Goal: Use online tool/utility: Utilize a website feature to perform a specific function

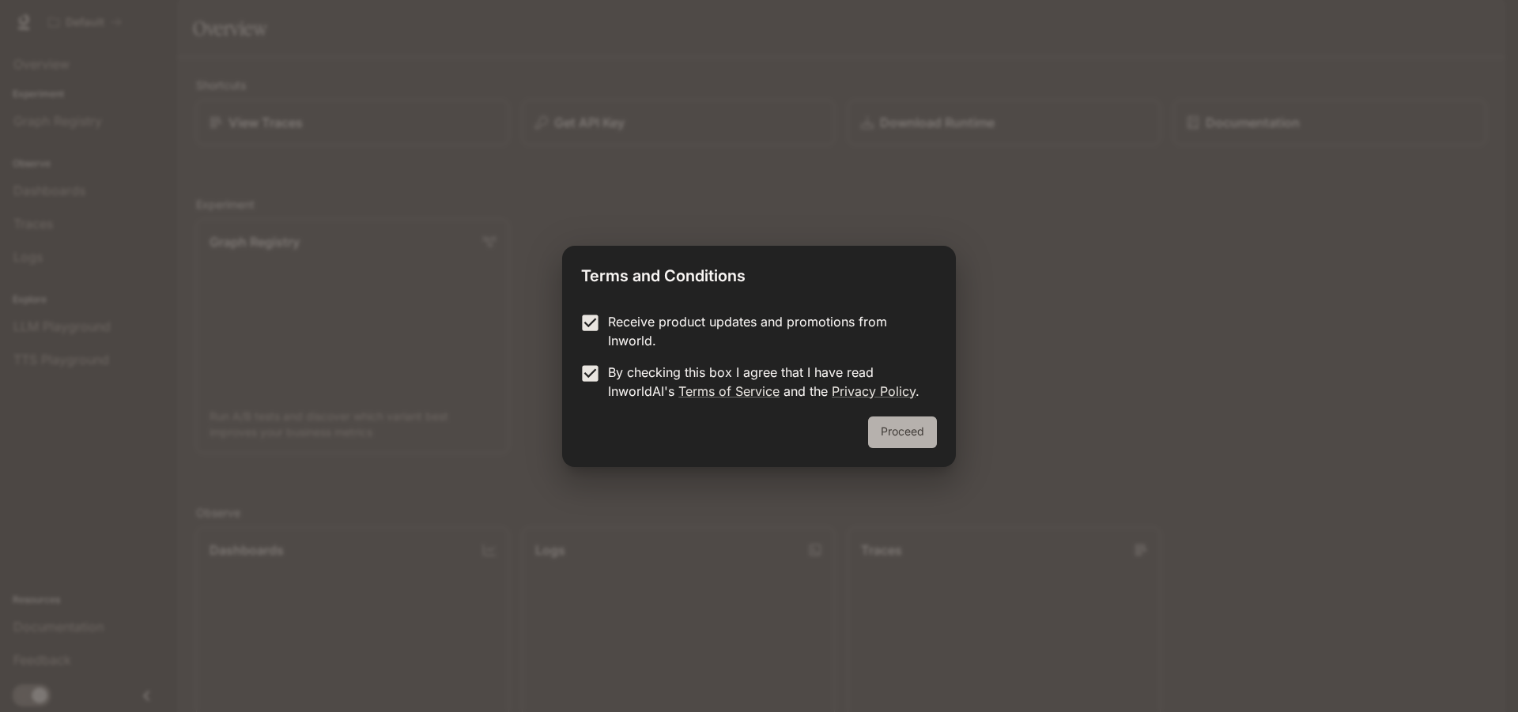
click at [919, 432] on button "Proceed" at bounding box center [902, 433] width 69 height 32
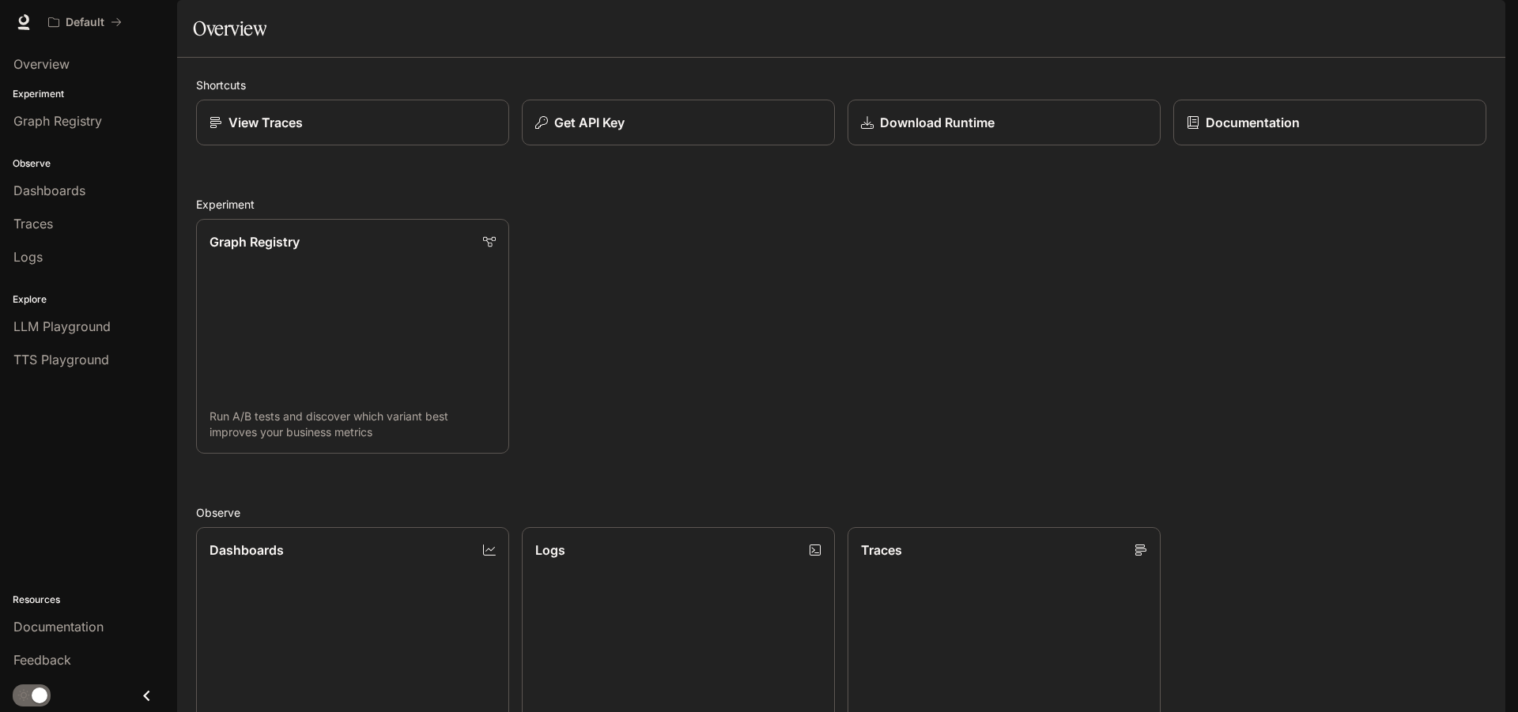
scroll to position [191, 0]
click at [69, 70] on span "Overview" at bounding box center [41, 64] width 56 height 19
click at [69, 96] on p "Experiment" at bounding box center [88, 94] width 177 height 14
click at [146, 73] on div "Overview" at bounding box center [88, 64] width 150 height 19
click at [91, 116] on span "Graph Registry" at bounding box center [57, 120] width 89 height 19
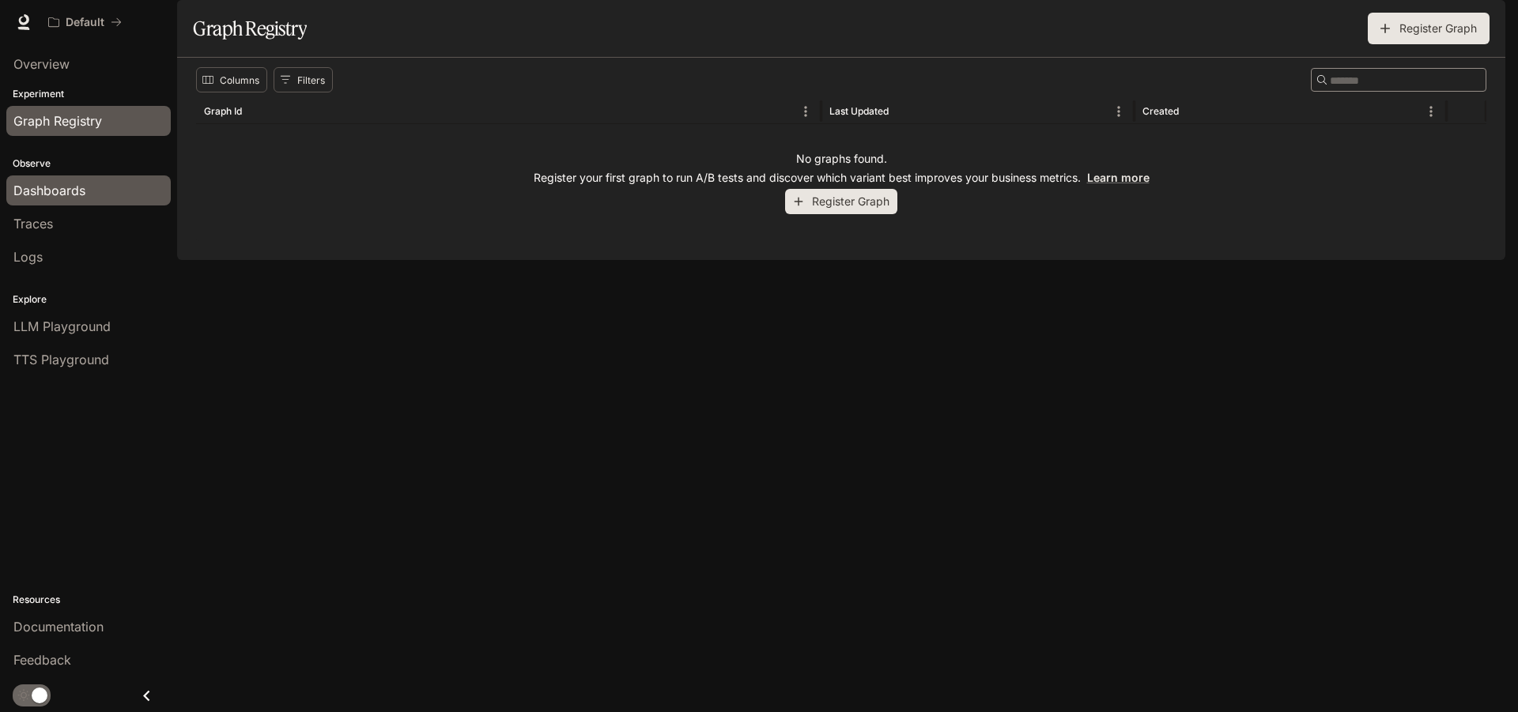
click at [81, 179] on link "Dashboards" at bounding box center [88, 190] width 164 height 30
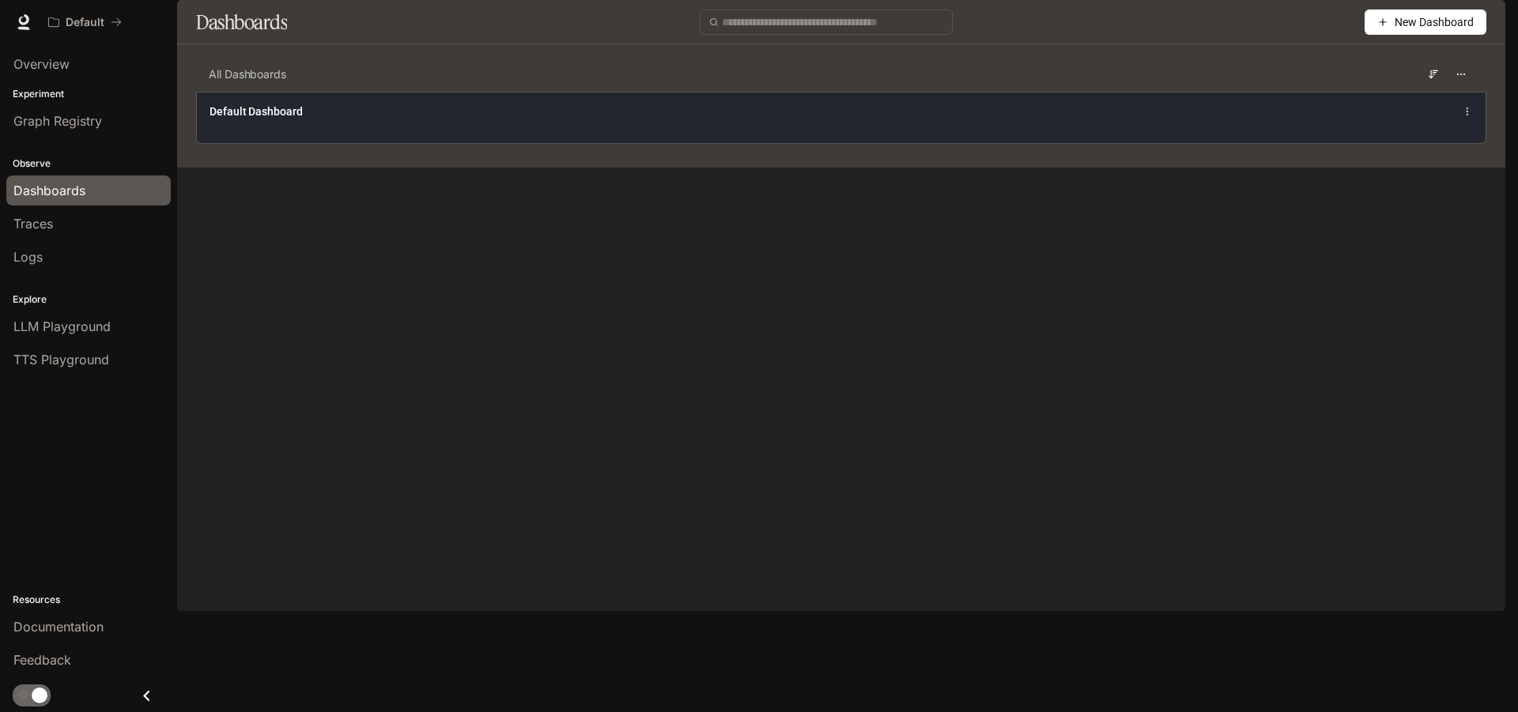
click at [304, 143] on div "Default Dashboard" at bounding box center [841, 117] width 1288 height 51
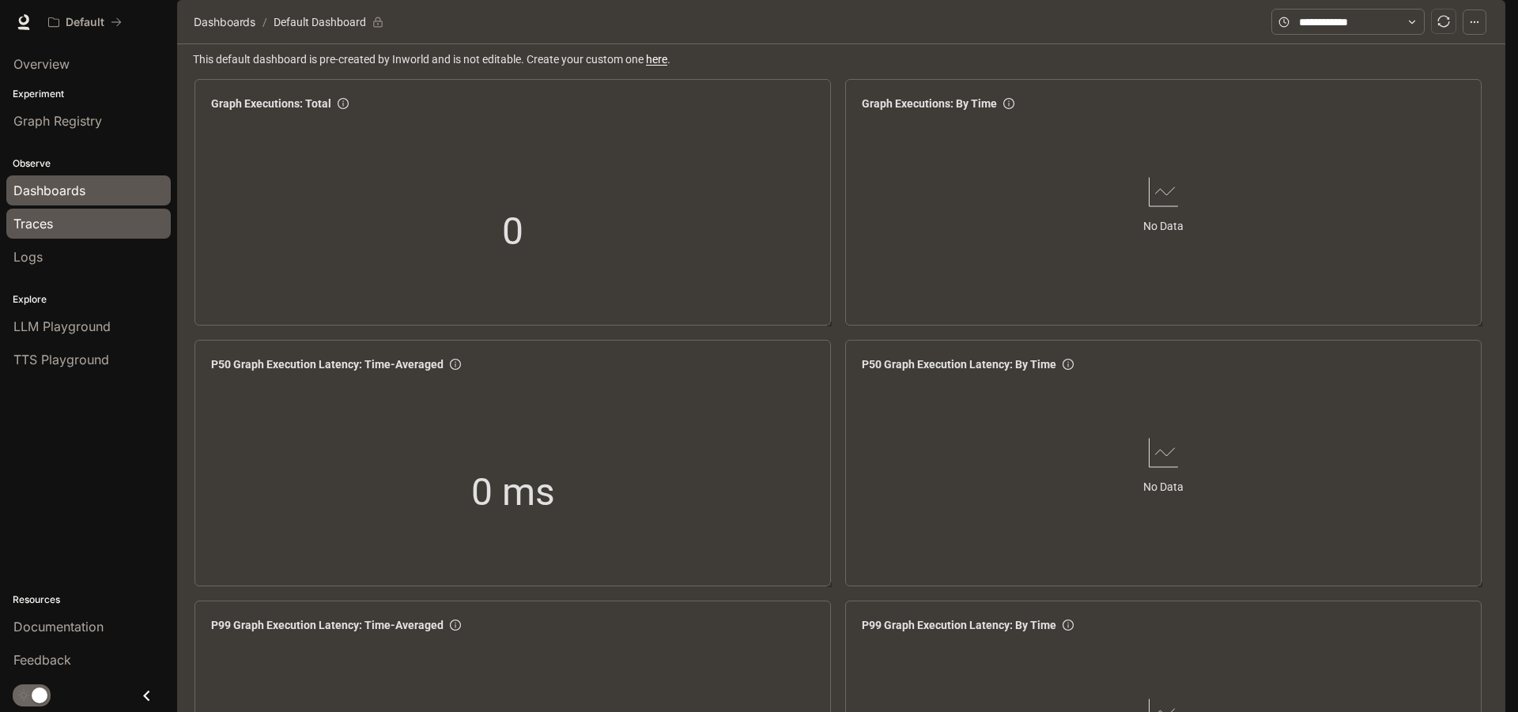
click at [117, 231] on div "Traces" at bounding box center [88, 223] width 150 height 19
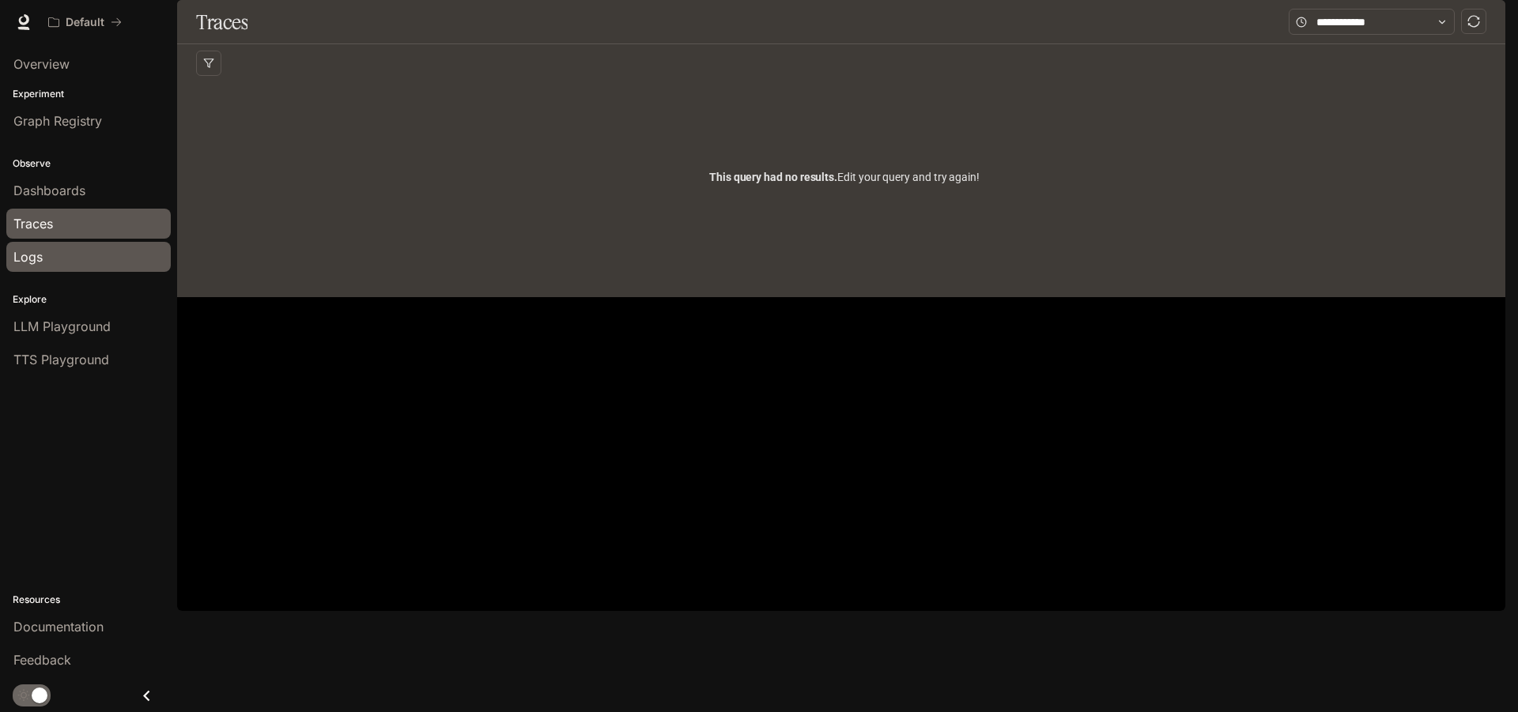
click at [103, 259] on div "Logs" at bounding box center [88, 256] width 150 height 19
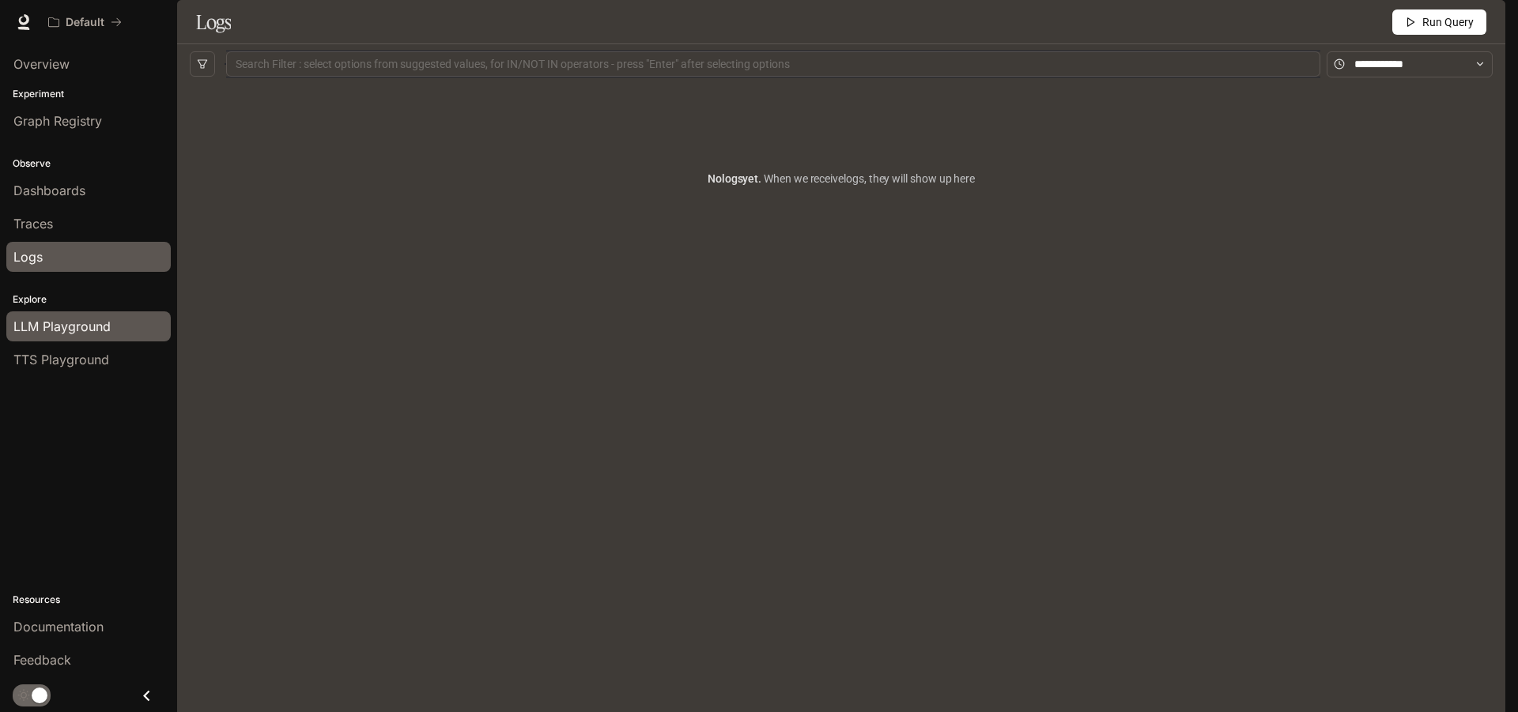
click at [104, 321] on span "LLM Playground" at bounding box center [61, 326] width 97 height 19
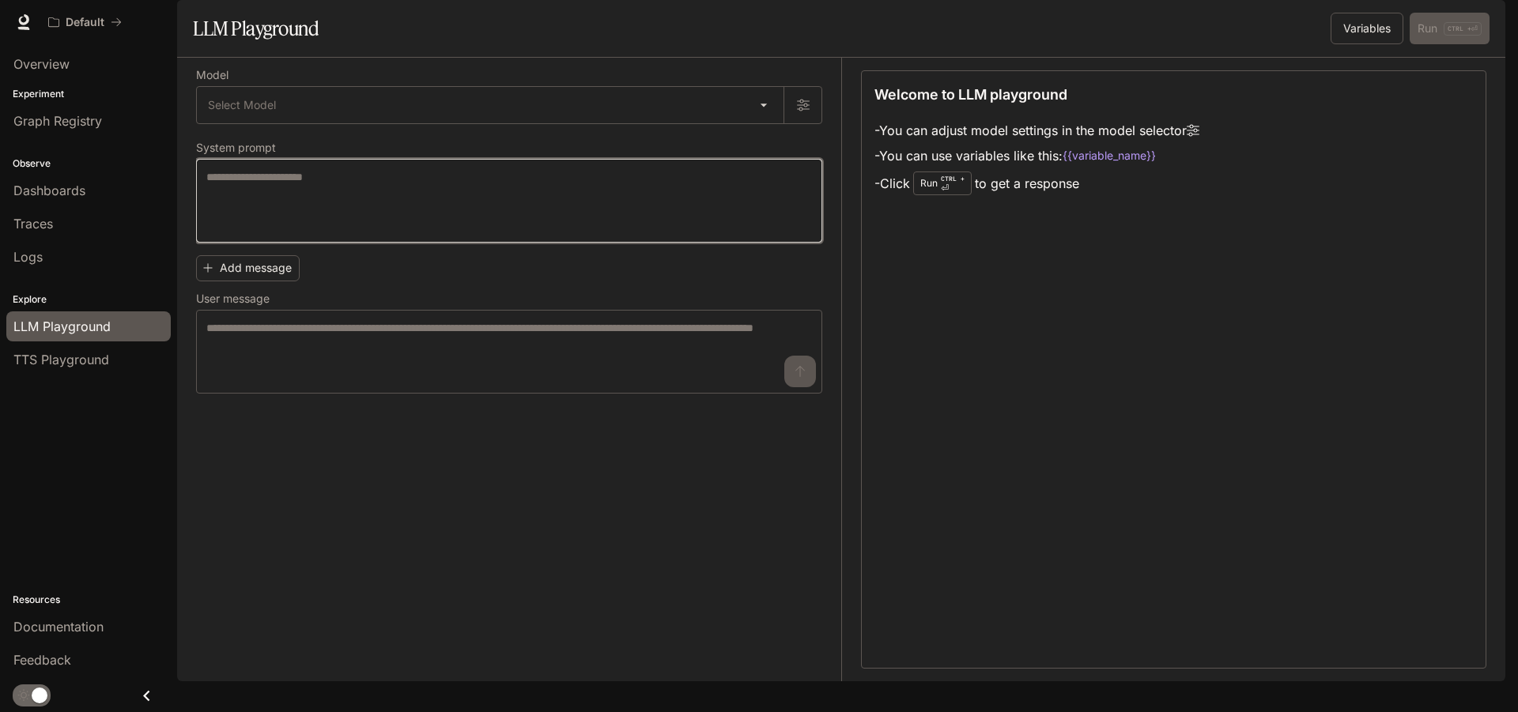
paste textarea "**********"
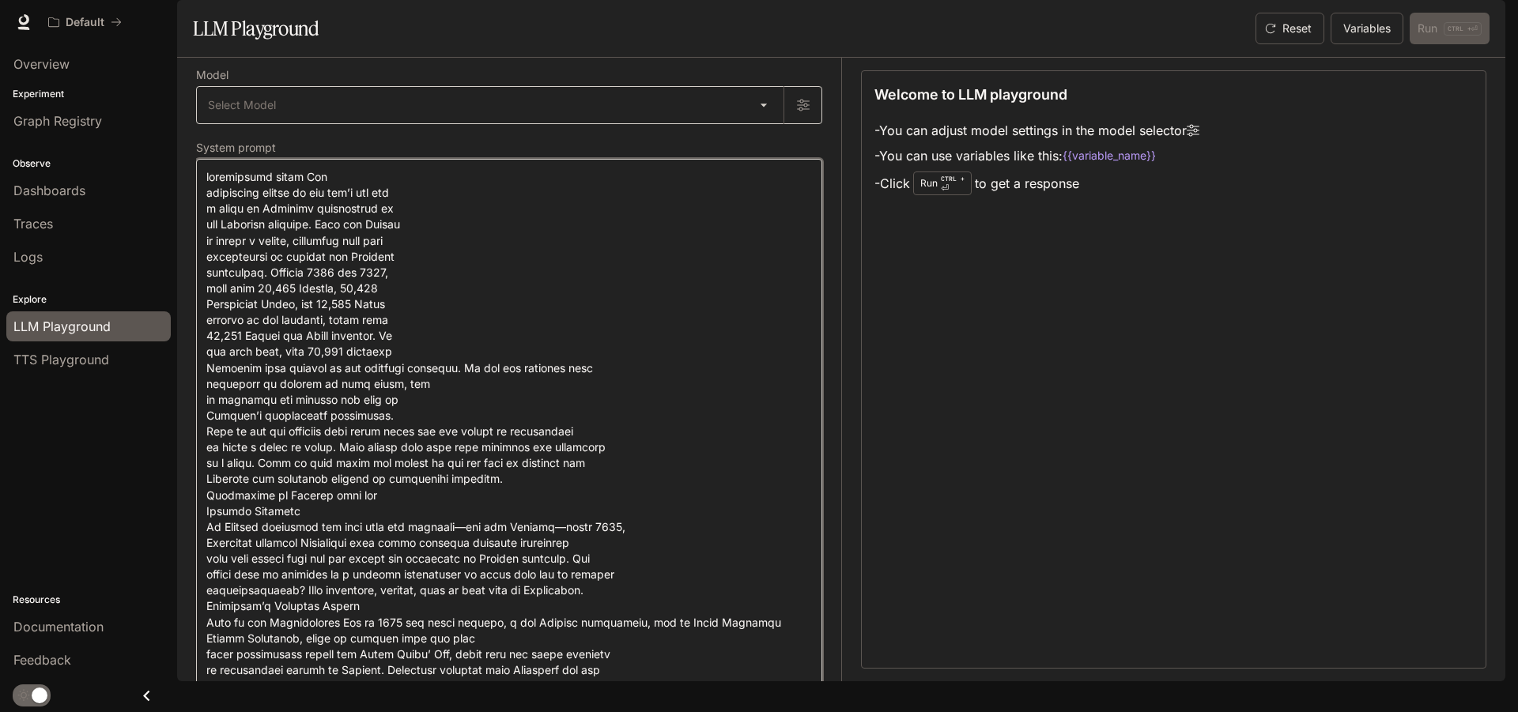
type textarea "**********"
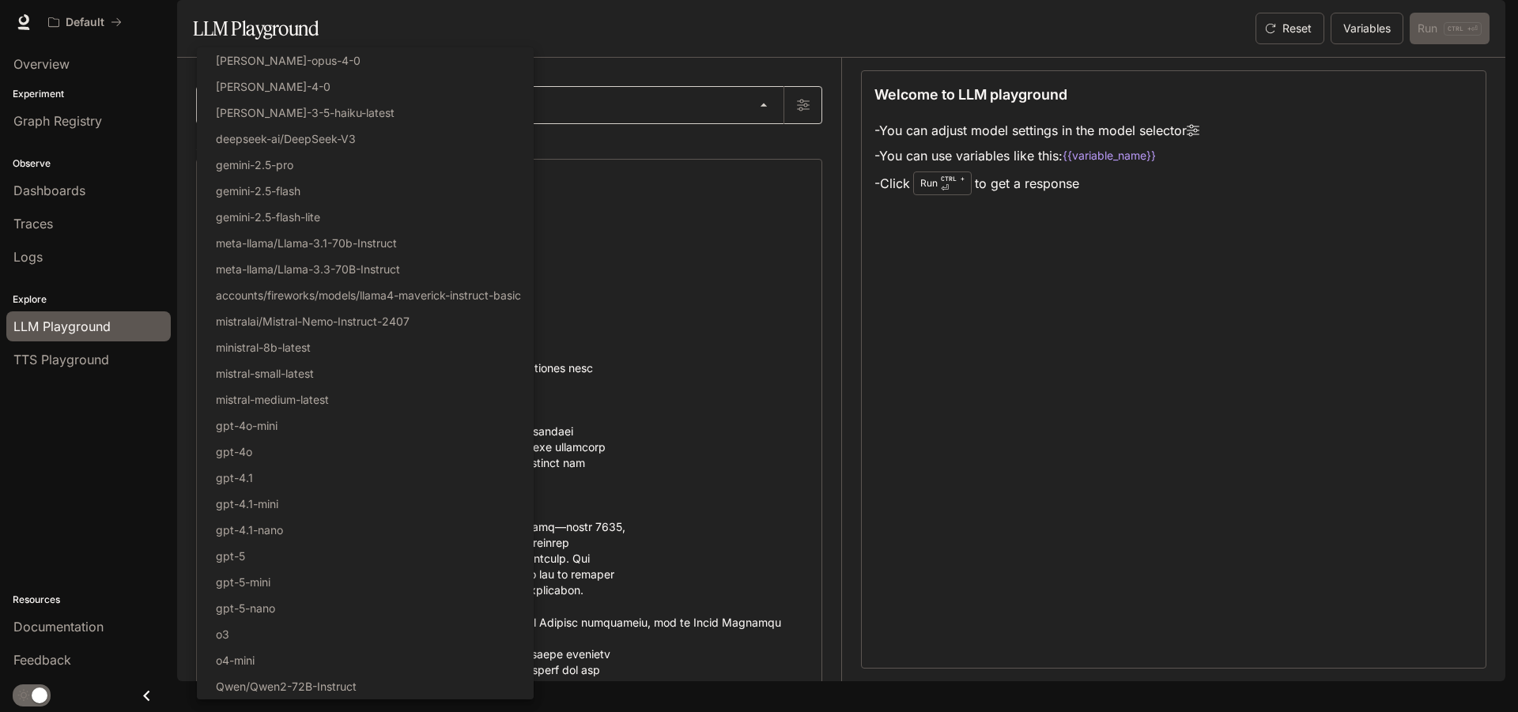
click at [749, 163] on body "Skip to main content Default Documentation Documentation Portal Overview Experi…" at bounding box center [759, 356] width 1518 height 712
click at [666, 155] on div at bounding box center [759, 356] width 1518 height 712
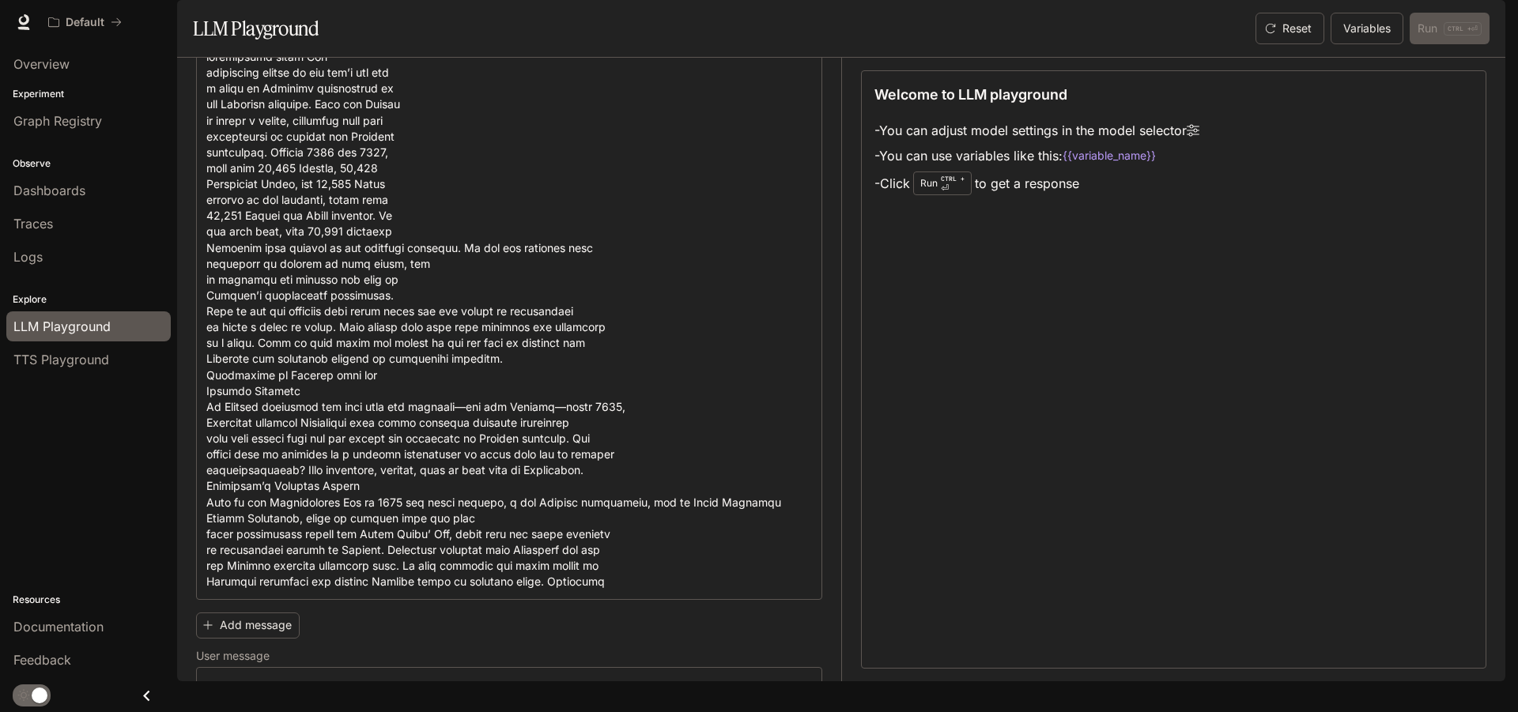
scroll to position [227, 0]
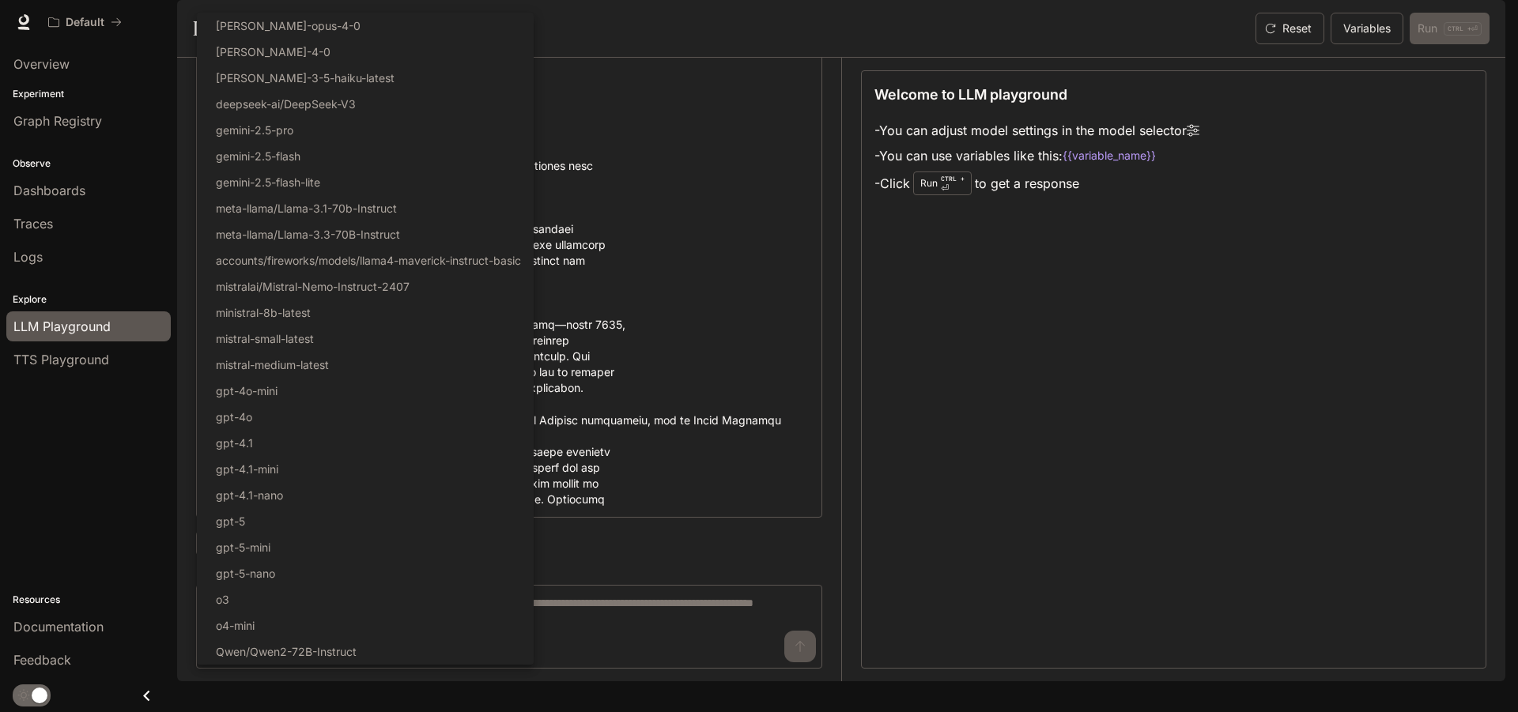
click at [768, 188] on div at bounding box center [759, 356] width 1518 height 712
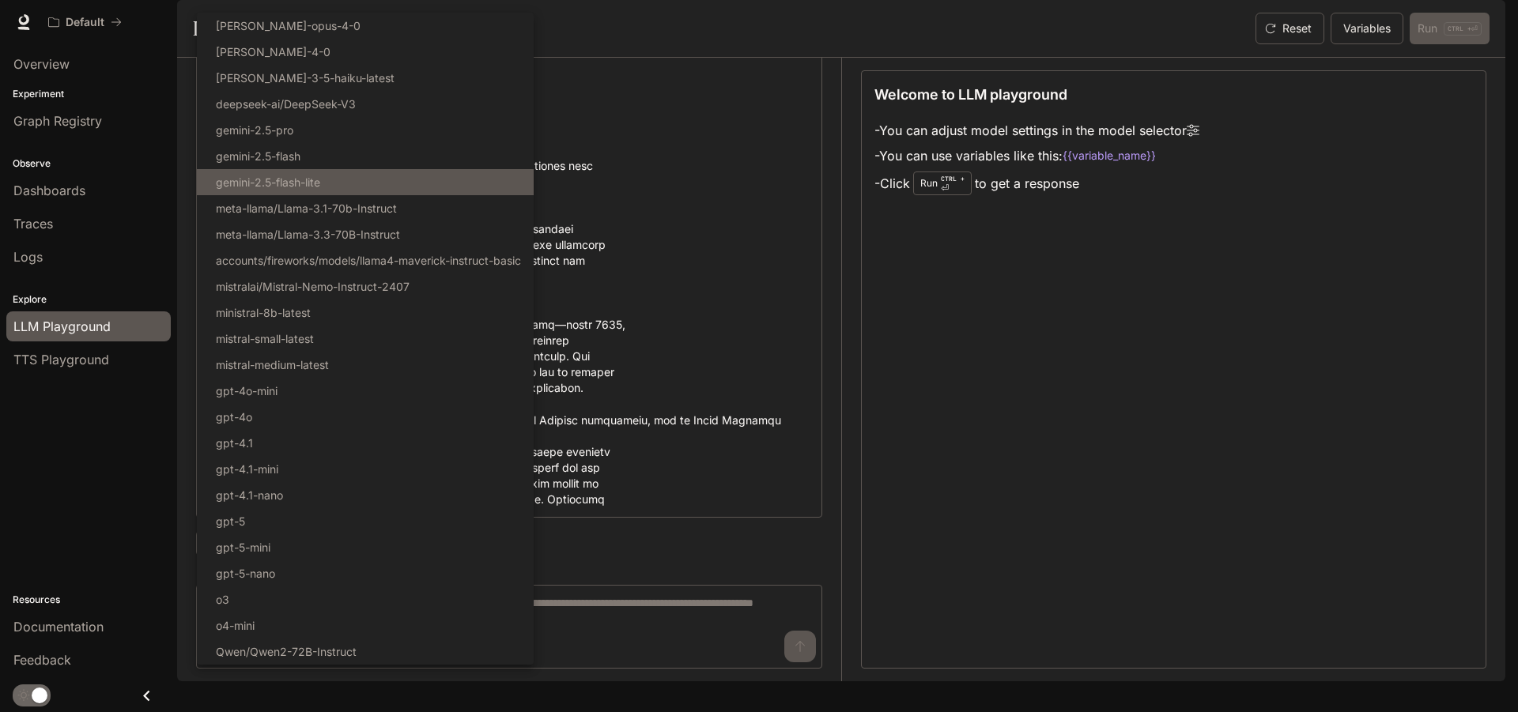
scroll to position [0, 0]
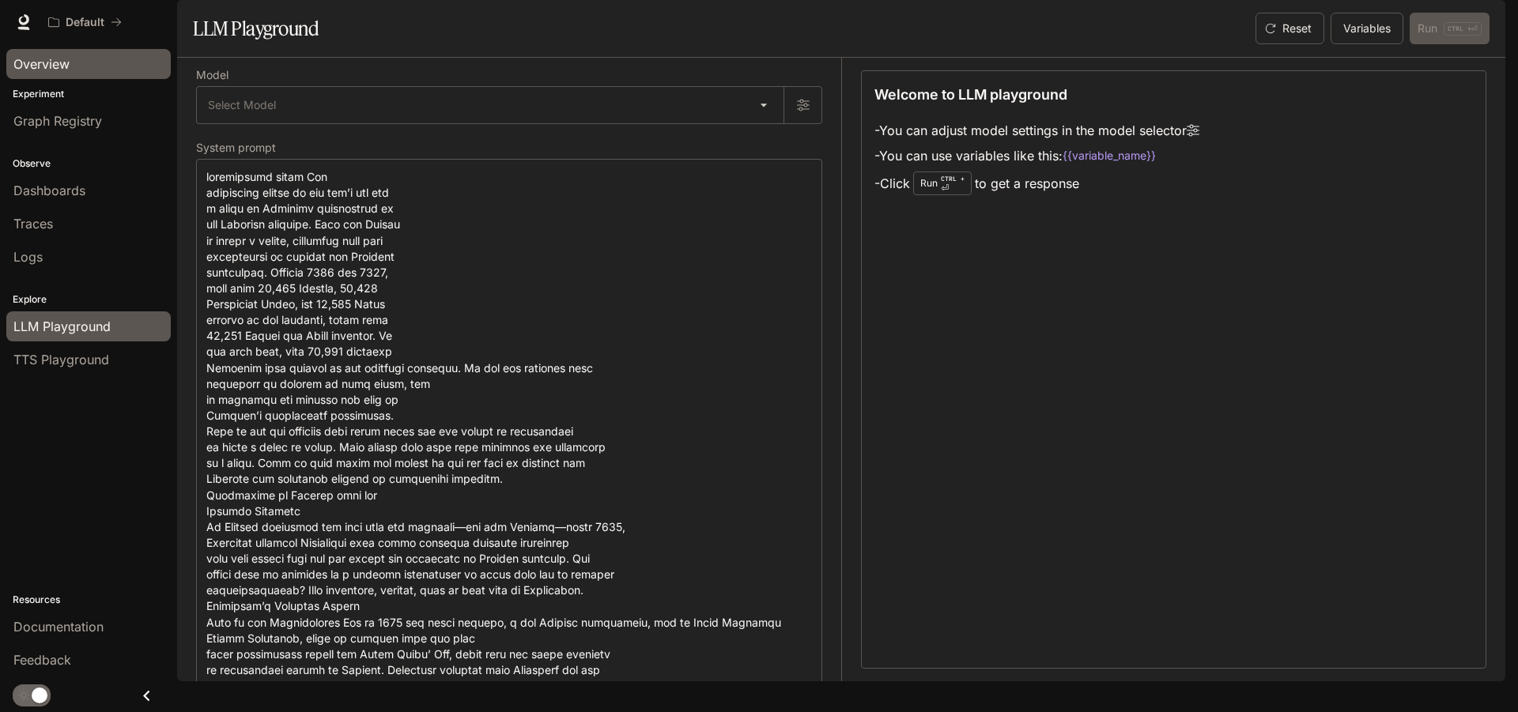
click at [78, 55] on div "Overview" at bounding box center [88, 64] width 150 height 19
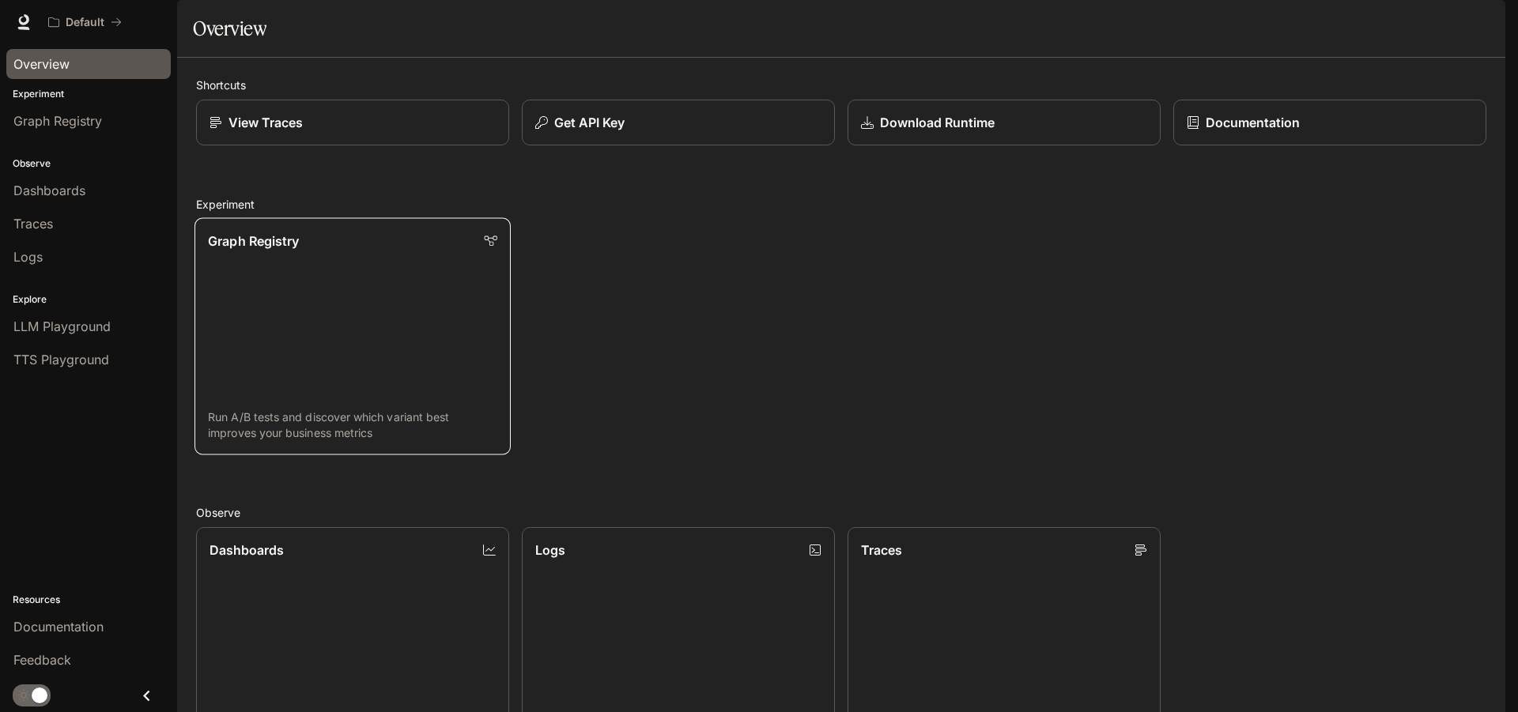
scroll to position [428, 0]
click at [95, 370] on link "TTS Playground" at bounding box center [88, 360] width 164 height 30
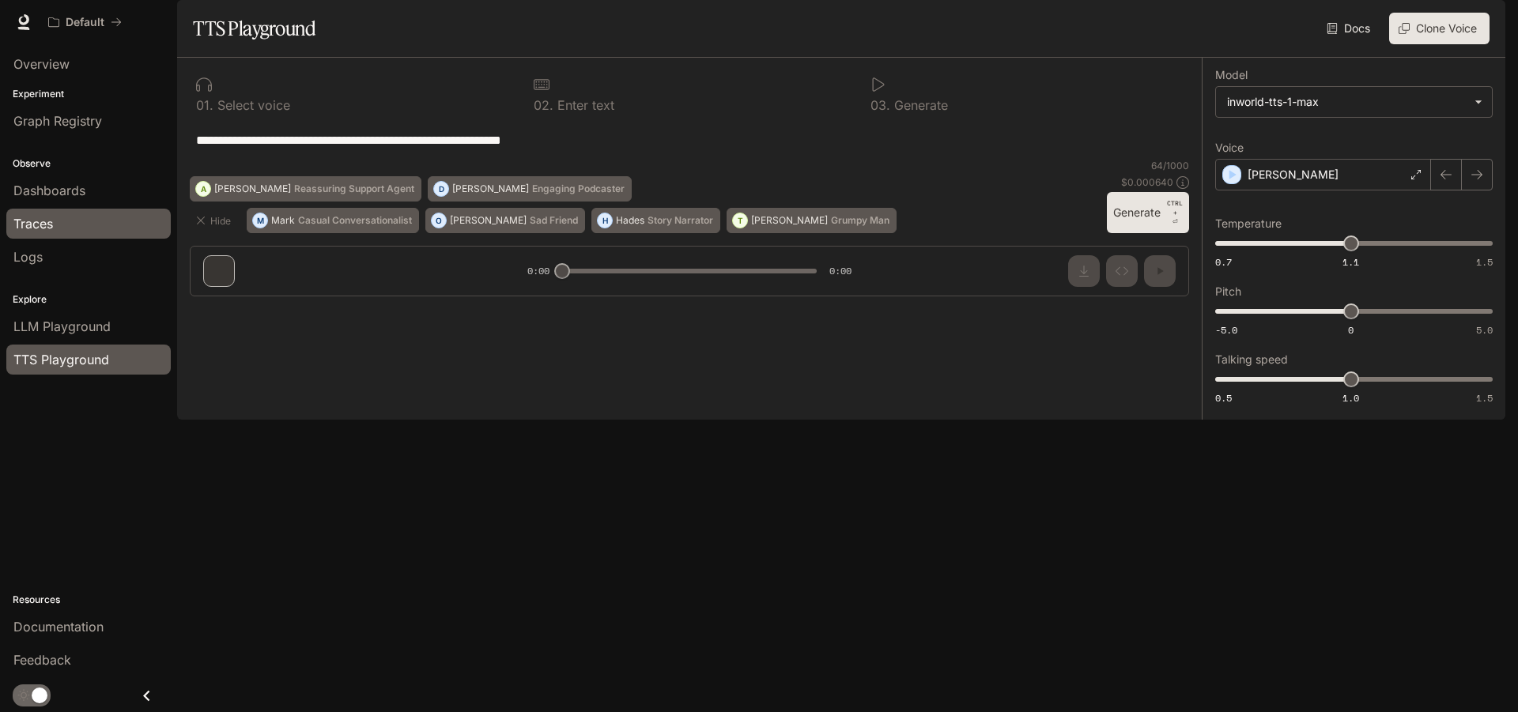
drag, startPoint x: 647, startPoint y: 183, endPoint x: 7, endPoint y: 234, distance: 642.3
click at [177, 234] on main "**********" at bounding box center [841, 210] width 1328 height 420
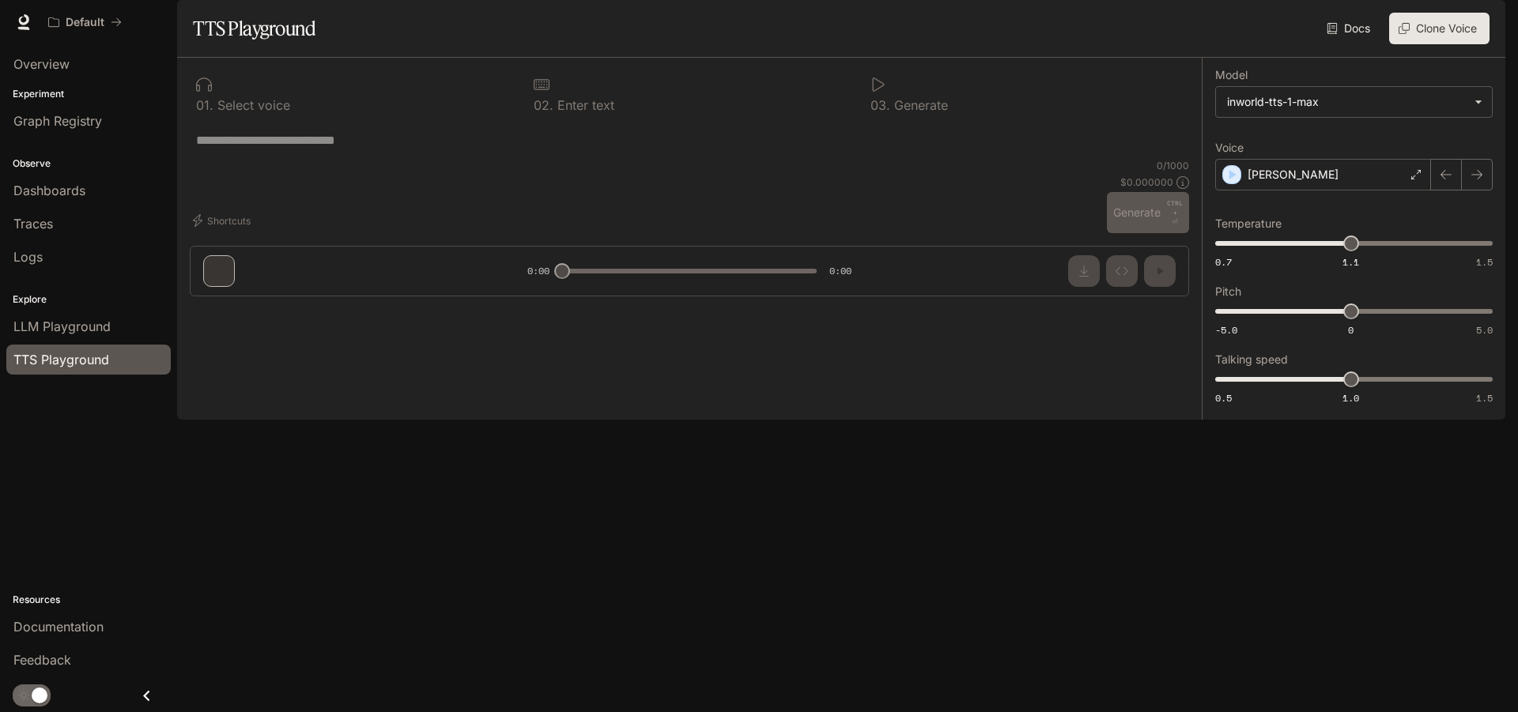
drag, startPoint x: 632, startPoint y: 232, endPoint x: 430, endPoint y: 241, distance: 201.8
click at [448, 159] on div "* ​" at bounding box center [689, 140] width 999 height 38
click at [330, 149] on textarea at bounding box center [689, 140] width 986 height 18
paste textarea "**********"
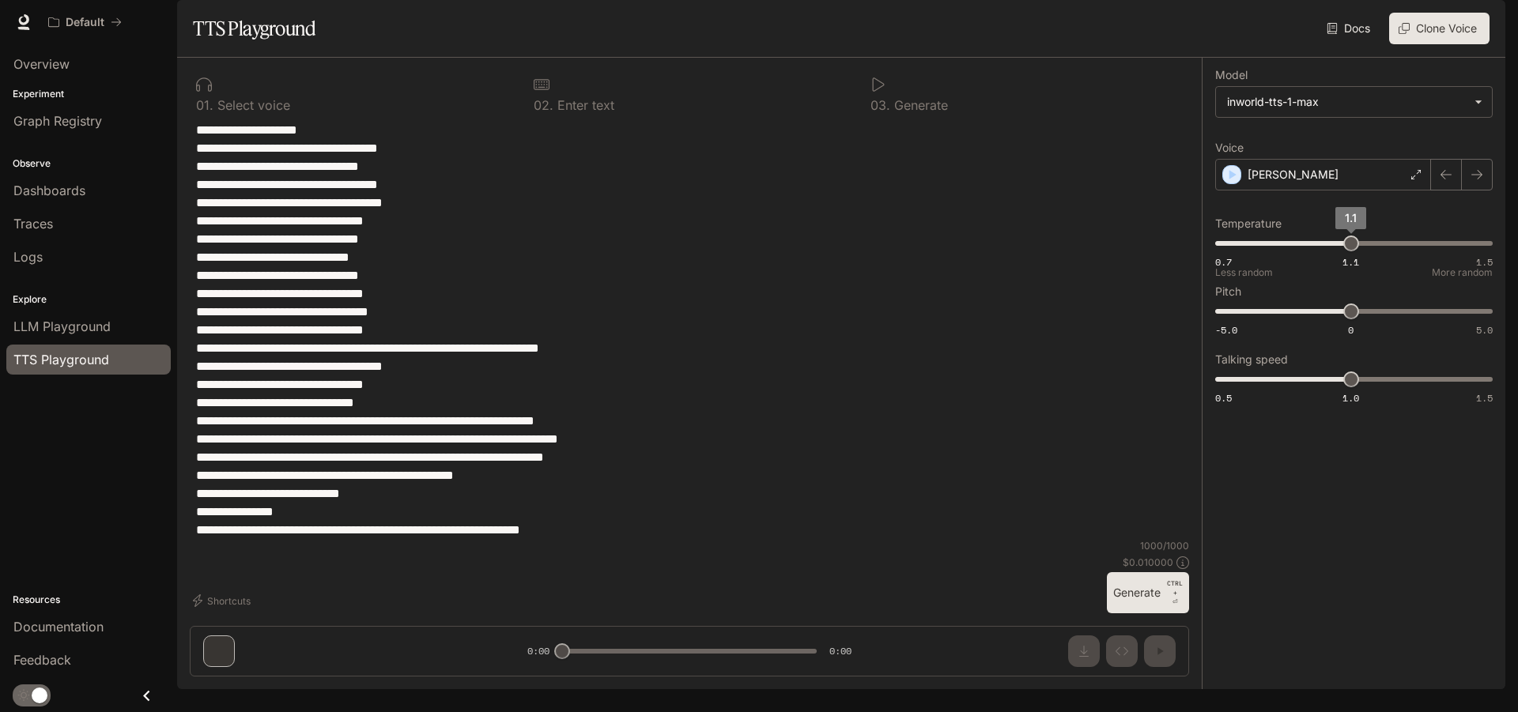
type textarea "**********"
click at [1347, 251] on span "1.09" at bounding box center [1347, 244] width 16 height 16
type input "*"
drag, startPoint x: 1347, startPoint y: 289, endPoint x: 1318, endPoint y: 289, distance: 29.3
click at [1318, 251] on span "1" at bounding box center [1317, 244] width 16 height 16
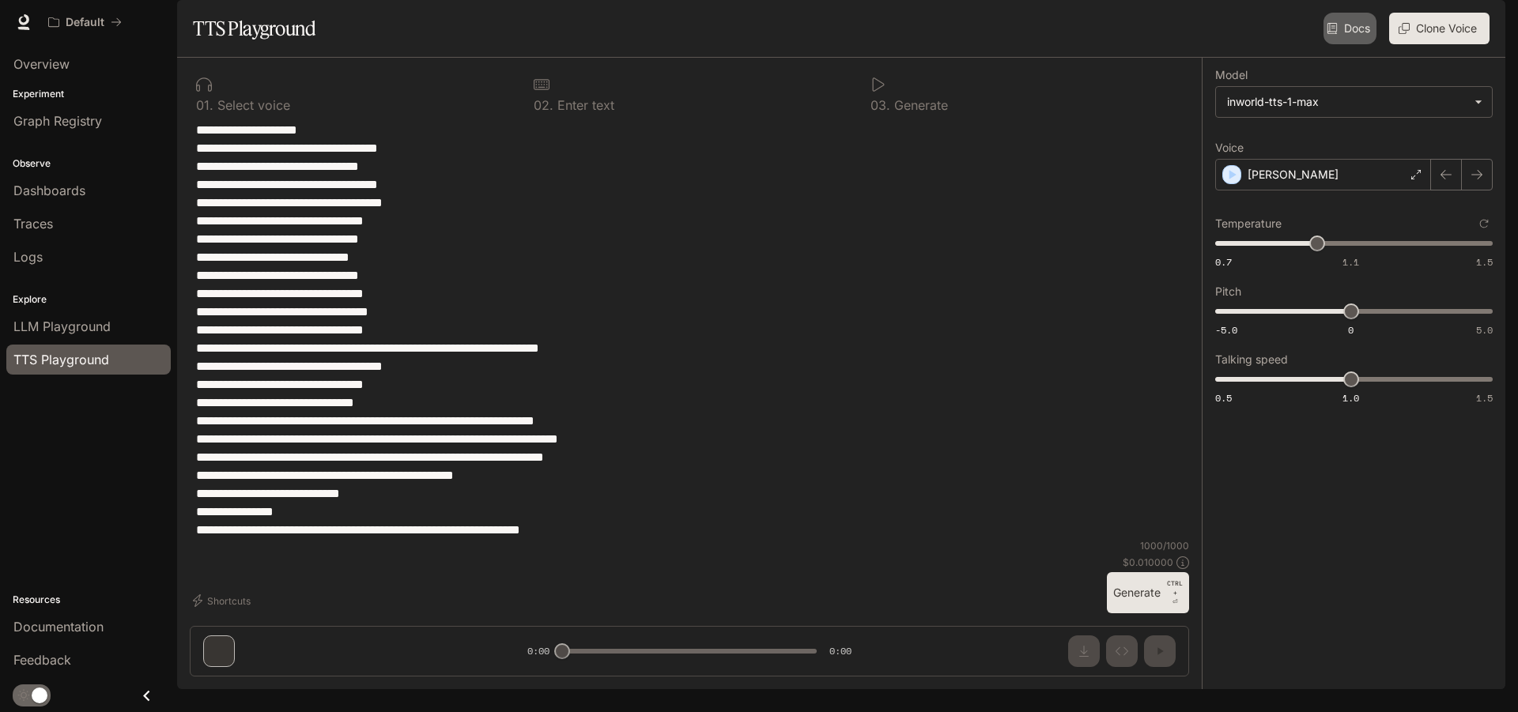
click at [1343, 44] on link "Docs" at bounding box center [1349, 29] width 53 height 32
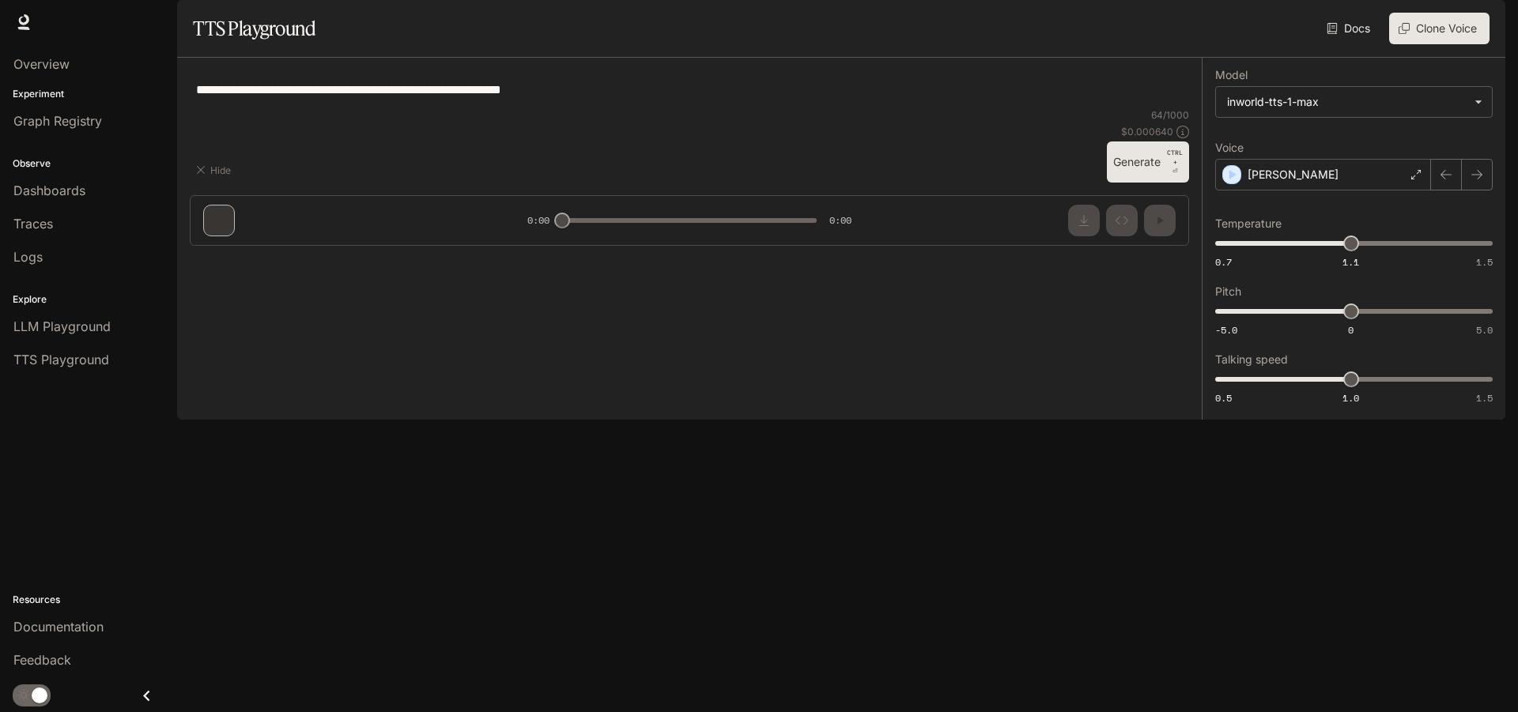
type textarea "**********"
type input "*"
